Goal: Information Seeking & Learning: Find specific page/section

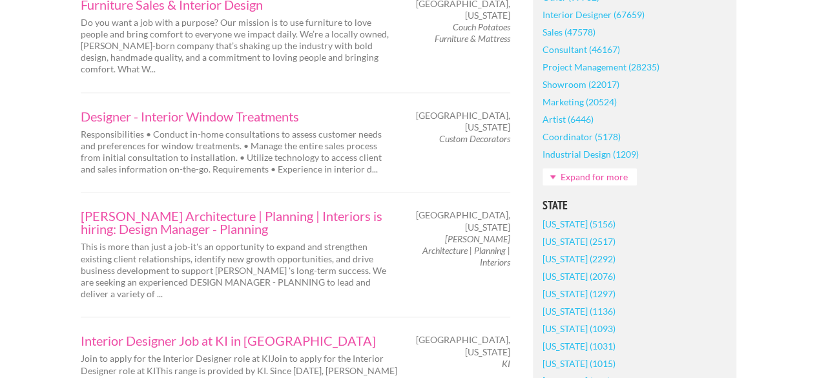
scroll to position [711, 0]
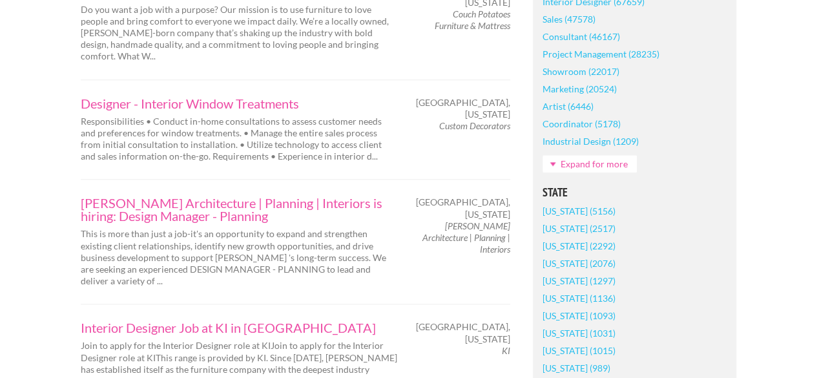
click at [547, 255] on link "Texas (2076)" at bounding box center [579, 263] width 73 height 17
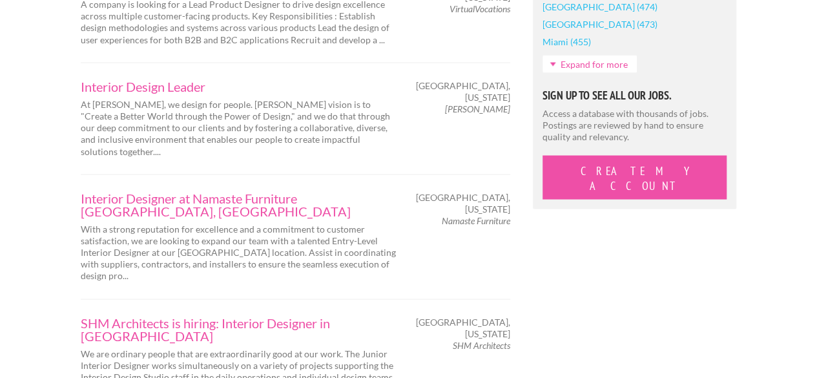
scroll to position [1292, 0]
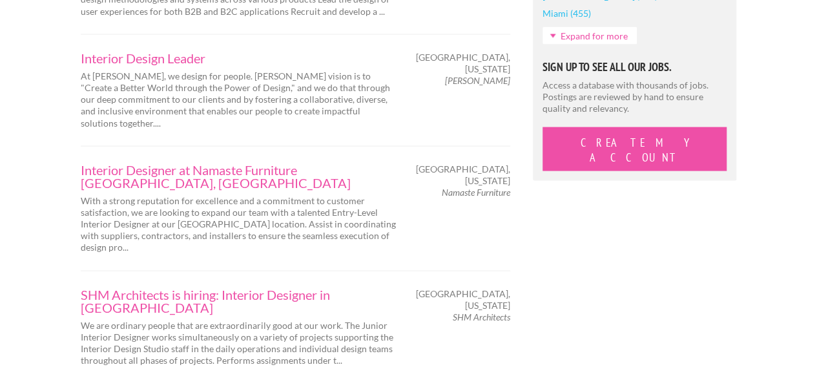
drag, startPoint x: 505, startPoint y: 295, endPoint x: 450, endPoint y: 297, distance: 55.0
copy em "VirtualVocation"
